Goal: Task Accomplishment & Management: Use online tool/utility

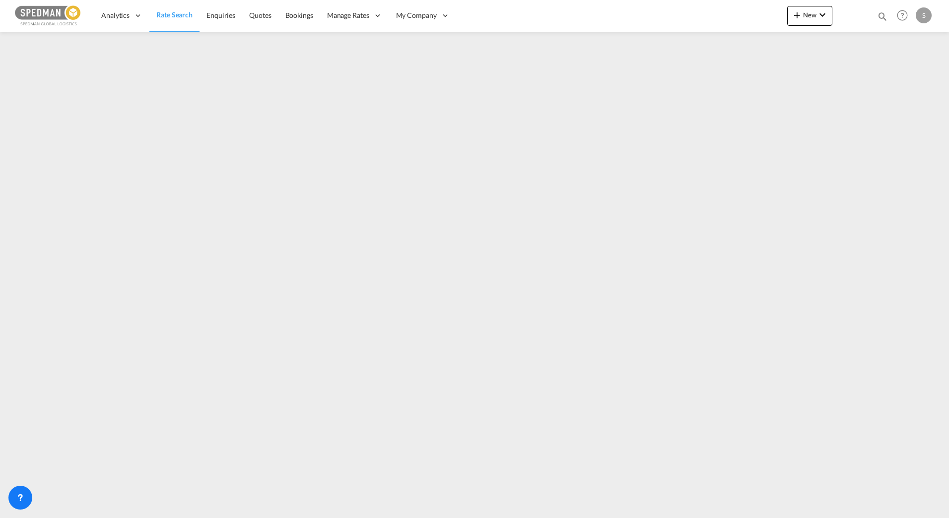
click at [163, 16] on span "Rate Search" at bounding box center [174, 14] width 36 height 8
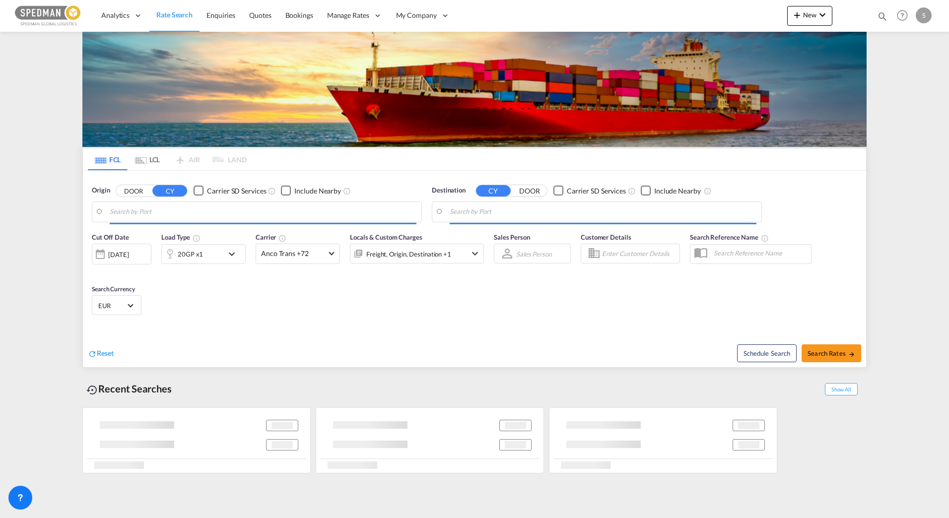
click at [246, 202] on md-input-container at bounding box center [256, 212] width 329 height 20
click at [249, 209] on input "Search by Port" at bounding box center [263, 211] width 307 height 15
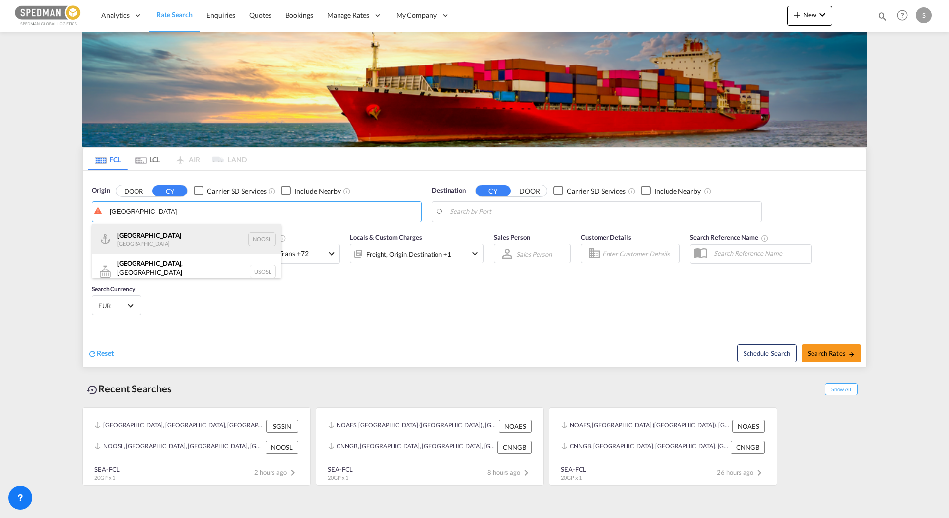
click at [180, 232] on div "[GEOGRAPHIC_DATA] [GEOGRAPHIC_DATA] NOOSL" at bounding box center [186, 239] width 189 height 30
type input "[GEOGRAPHIC_DATA], NOOSL"
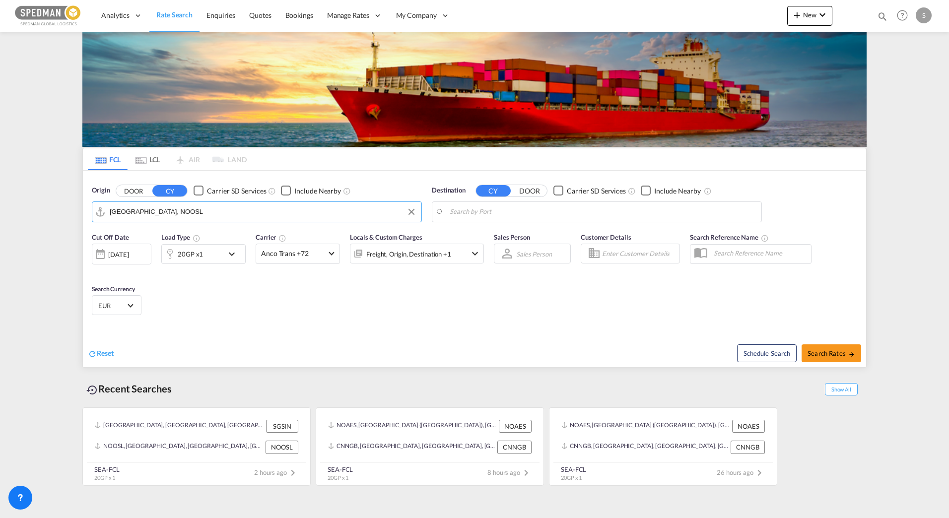
click at [505, 209] on body "Analytics Dashboard Rate Search Enquiries Quotes Bookings" at bounding box center [474, 259] width 949 height 518
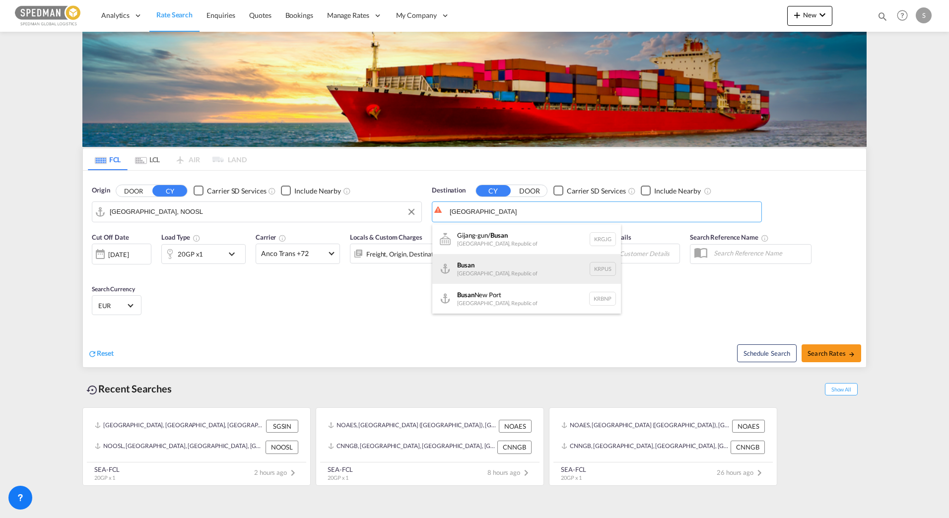
click at [509, 273] on div "Busan Korea, Republic of KRPUS" at bounding box center [526, 269] width 189 height 30
type input "Busan, KRPUS"
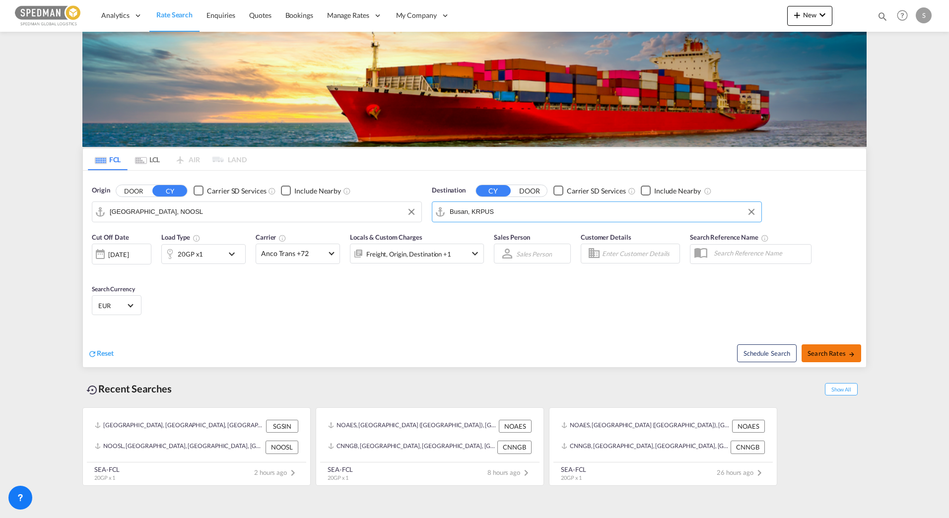
click at [848, 354] on md-icon "icon-arrow-right" at bounding box center [851, 354] width 7 height 7
type input "NOOSL to KRPUS / [DATE]"
